Goal: Information Seeking & Learning: Find specific fact

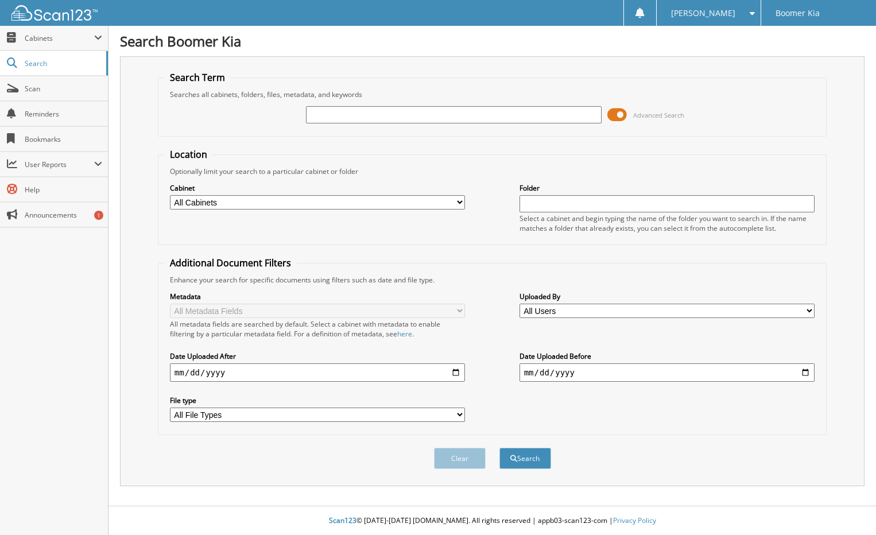
drag, startPoint x: 417, startPoint y: 117, endPoint x: 170, endPoint y: 224, distance: 269.6
click at [411, 119] on input "text" at bounding box center [453, 114] width 295 height 17
type input "51669"
click at [499, 448] on button "Search" at bounding box center [525, 458] width 52 height 21
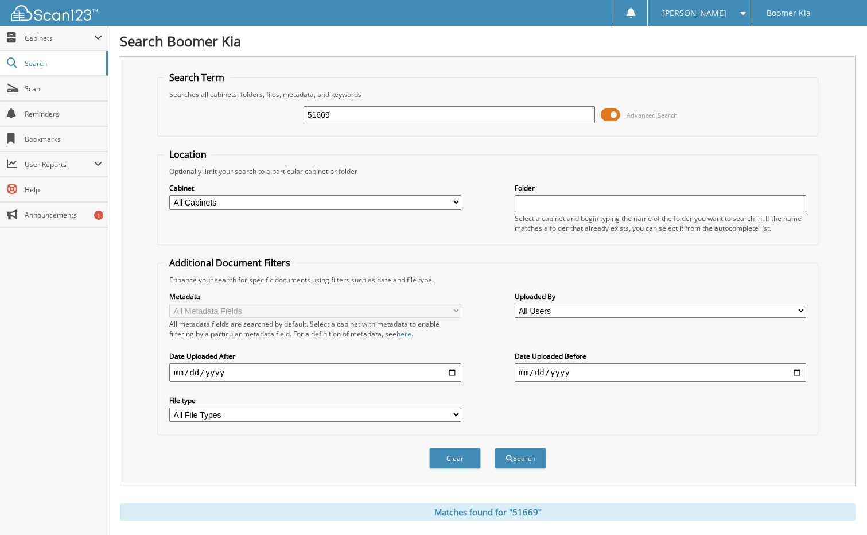
drag, startPoint x: 338, startPoint y: 110, endPoint x: 145, endPoint y: 92, distance: 193.6
click at [141, 92] on div "Search Term Searches all cabinets, folders, files, metadata, and keywords 51669…" at bounding box center [488, 271] width 736 height 430
type input "51669"
click at [495, 448] on button "Search" at bounding box center [521, 458] width 52 height 21
drag, startPoint x: 354, startPoint y: 107, endPoint x: 83, endPoint y: 137, distance: 273.1
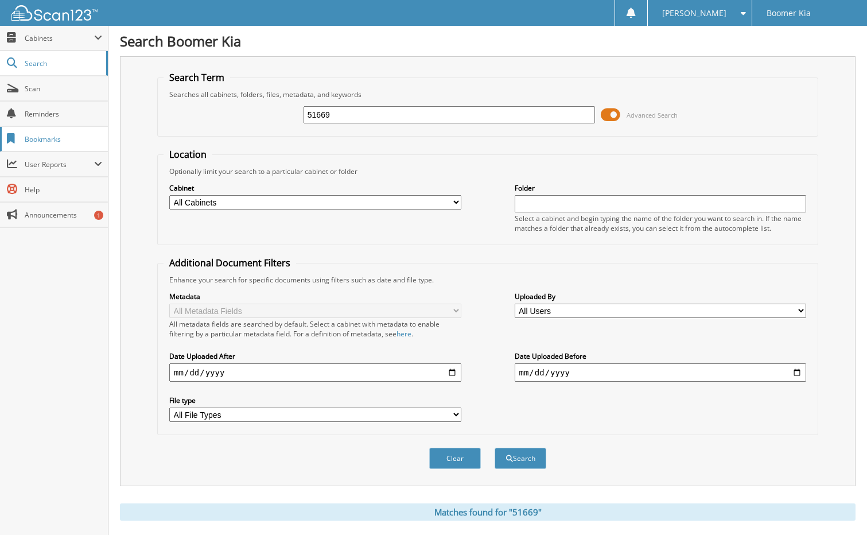
click at [152, 131] on div "Search Term Searches all cabinets, folders, files, metadata, and keywords 51669…" at bounding box center [488, 271] width 736 height 430
click at [136, 124] on div "Search Term Searches all cabinets, folders, files, metadata, and keywords 51669…" at bounding box center [488, 271] width 736 height 430
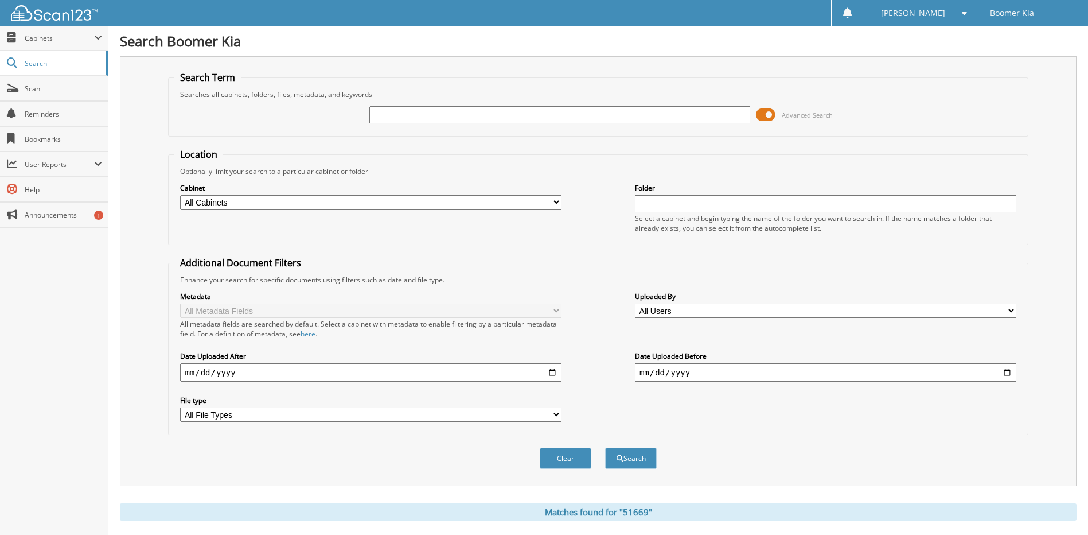
click at [484, 115] on input "text" at bounding box center [561, 114] width 382 height 17
type input "531"
drag, startPoint x: 398, startPoint y: 103, endPoint x: 511, endPoint y: 108, distance: 113.1
click at [180, 127] on div "531 Advanced Search" at bounding box center [598, 114] width 848 height 31
